Goal: Information Seeking & Learning: Learn about a topic

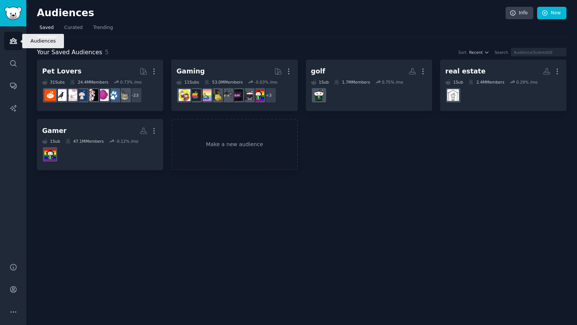
click at [12, 46] on link "Audiences" at bounding box center [13, 41] width 18 height 18
click at [18, 64] on link "Search" at bounding box center [13, 63] width 18 height 18
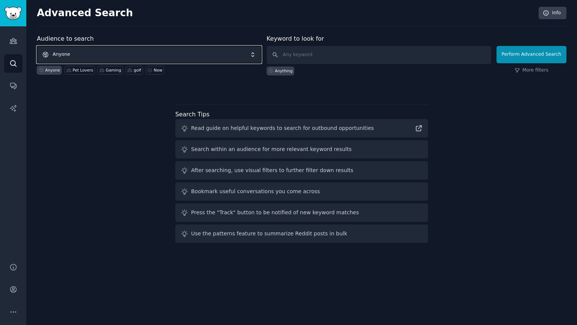
click at [138, 58] on span "Anyone" at bounding box center [149, 54] width 225 height 17
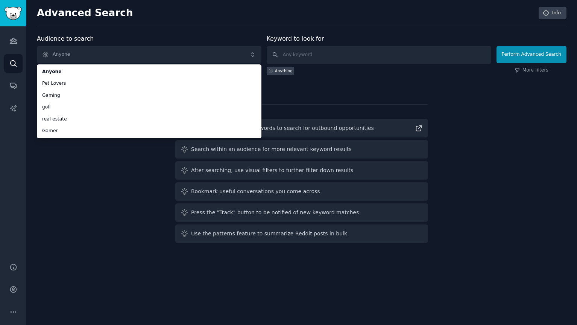
click at [70, 180] on div "Audience to search Anyone Anyone Pet Lovers Gaming golf real estate Gamer Anyon…" at bounding box center [302, 140] width 530 height 212
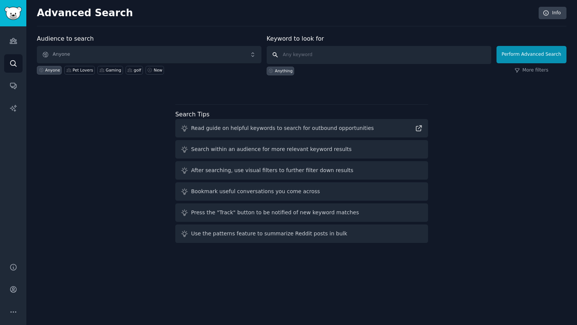
click at [299, 61] on input "text" at bounding box center [379, 55] width 225 height 18
click at [16, 38] on icon "Sidebar" at bounding box center [13, 41] width 8 height 8
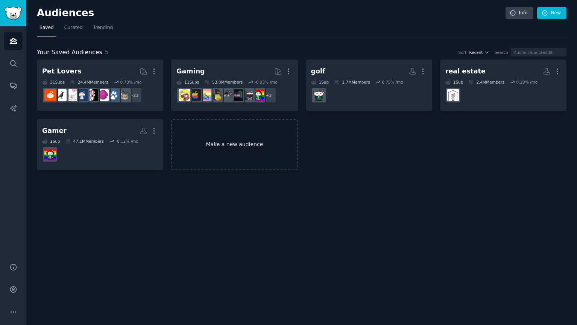
click at [256, 149] on link "Make a new audience" at bounding box center [234, 145] width 126 height 52
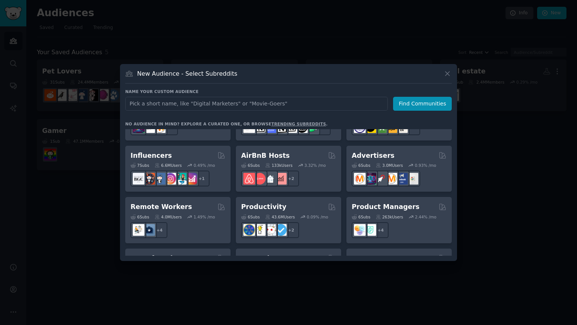
scroll to position [588, 0]
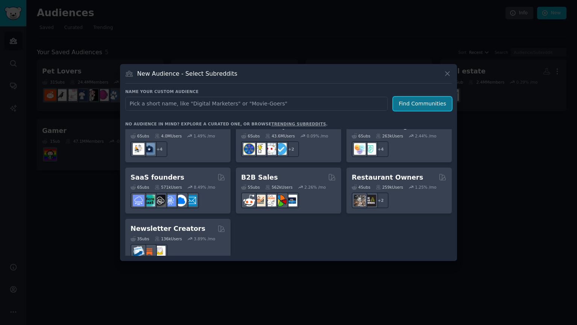
click at [431, 103] on button "Find Communities" at bounding box center [422, 104] width 59 height 14
click at [284, 123] on link "trending subreddits" at bounding box center [298, 124] width 55 height 5
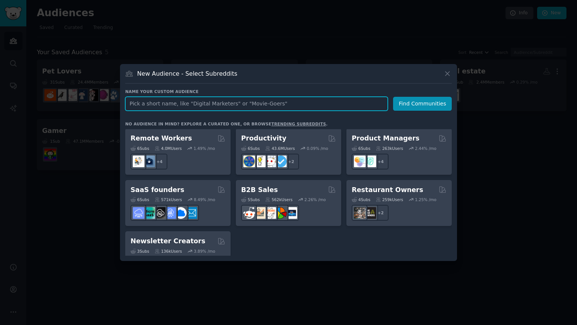
scroll to position [579, 0]
